Goal: Task Accomplishment & Management: Use online tool/utility

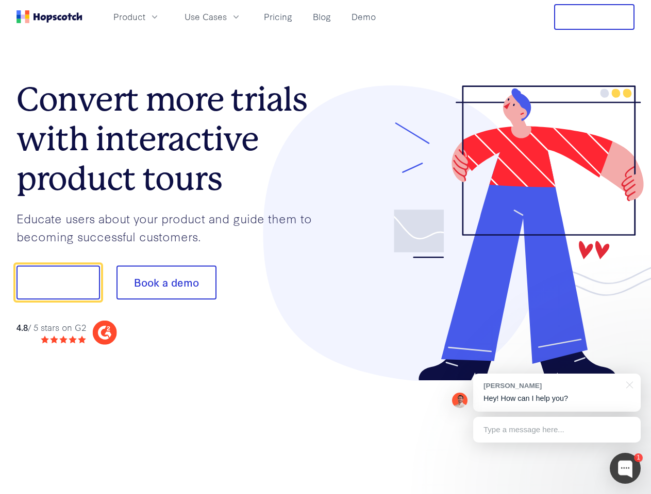
click at [326, 247] on div at bounding box center [480, 234] width 309 height 296
click at [145, 16] on span "Product" at bounding box center [129, 16] width 32 height 13
click at [227, 16] on span "Use Cases" at bounding box center [205, 16] width 42 height 13
click at [594, 17] on button "Free Trial" at bounding box center [594, 17] width 80 height 26
click at [58, 283] on button "Show me!" at bounding box center [57, 283] width 83 height 34
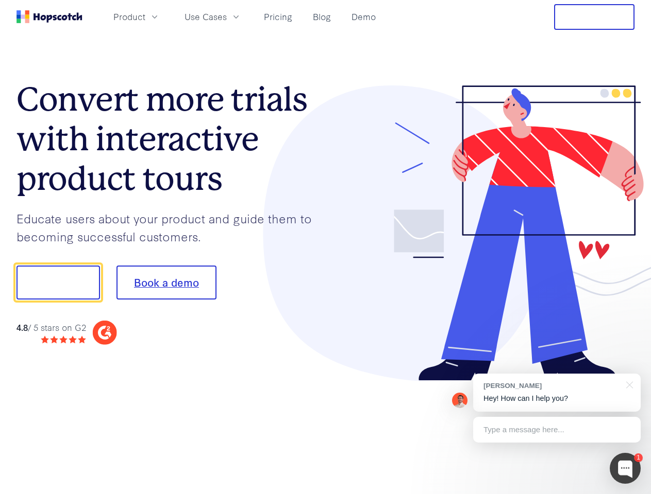
click at [166, 283] on button "Book a demo" at bounding box center [166, 283] width 100 height 34
click at [625, 469] on div at bounding box center [624, 468] width 31 height 31
click at [556, 393] on div "[PERSON_NAME] Hey! How can I help you?" at bounding box center [556, 393] width 167 height 38
click at [627, 494] on div "1 [PERSON_NAME] Hey! How can I help you? Type a message here... Free live chat …" at bounding box center [325, 494] width 651 height 0
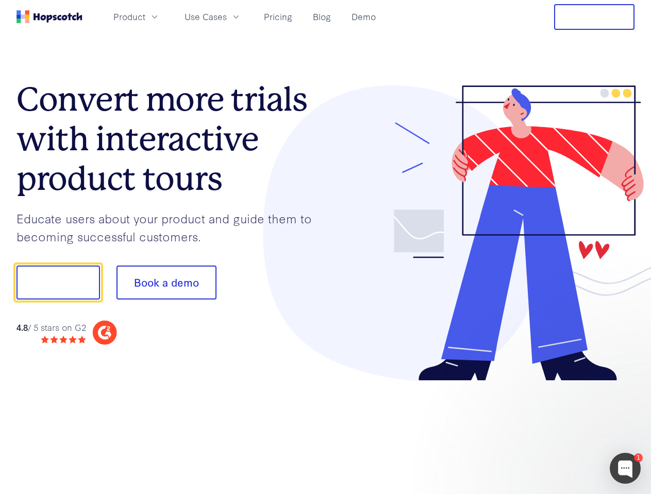
click at [556, 430] on div at bounding box center [543, 282] width 193 height 344
